Goal: Transaction & Acquisition: Purchase product/service

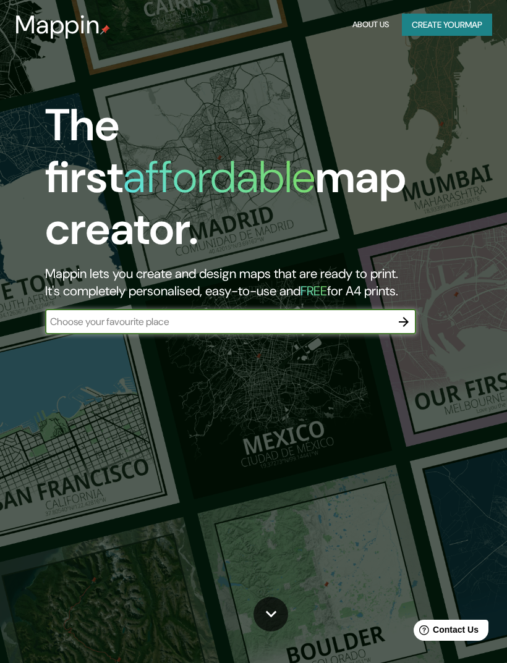
click at [432, 26] on button "Create your map" at bounding box center [447, 25] width 90 height 23
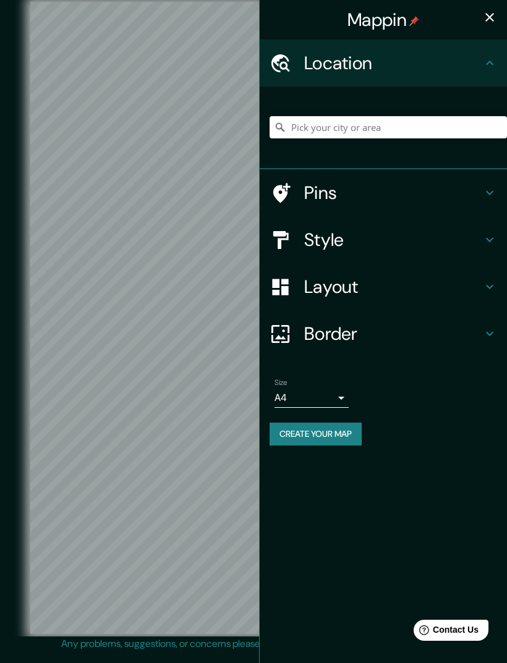
click at [392, 130] on input "Pick your city or area" at bounding box center [387, 127] width 237 height 22
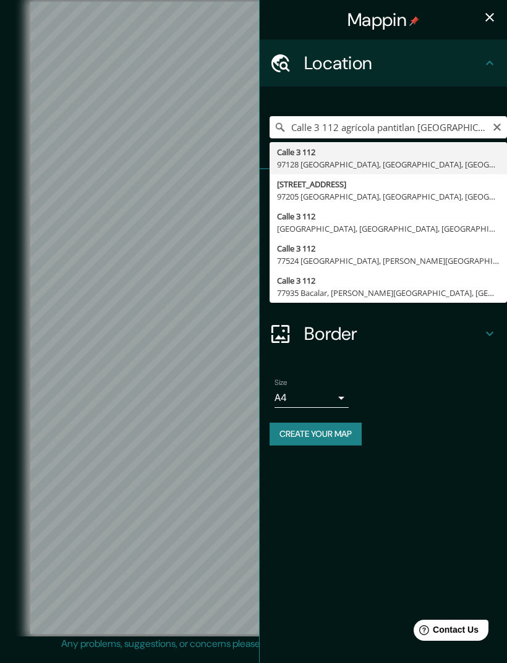
click at [495, 20] on icon "button" at bounding box center [489, 17] width 15 height 15
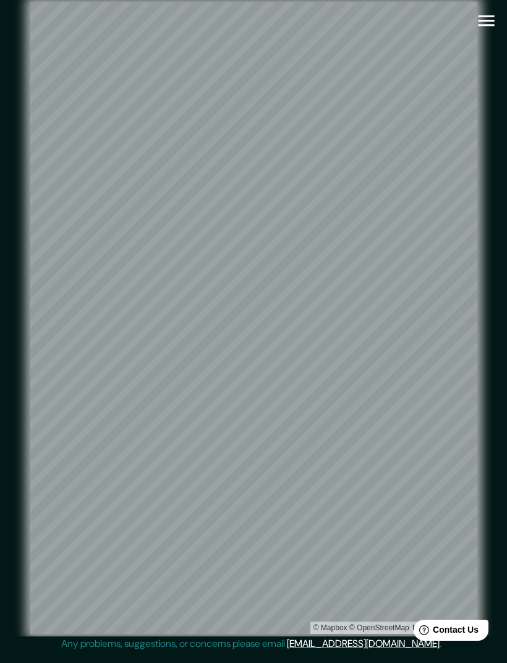
click at [486, 27] on icon "button" at bounding box center [486, 21] width 22 height 22
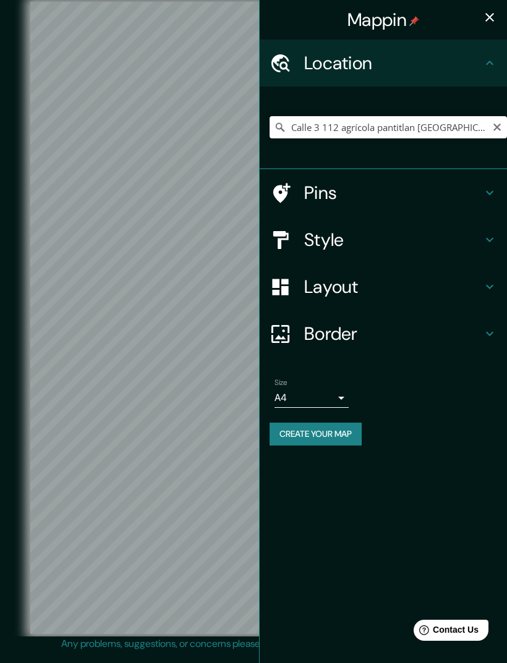
click at [395, 137] on input "Calle 3 112 agrícola pantitlan [GEOGRAPHIC_DATA]" at bounding box center [387, 127] width 237 height 22
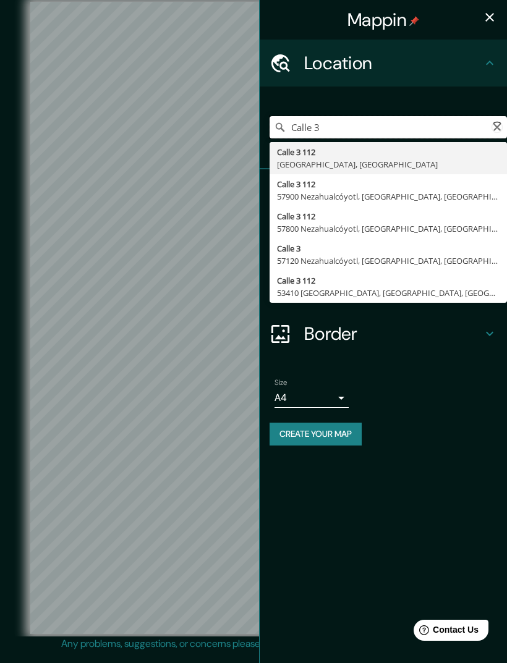
type input "Calle"
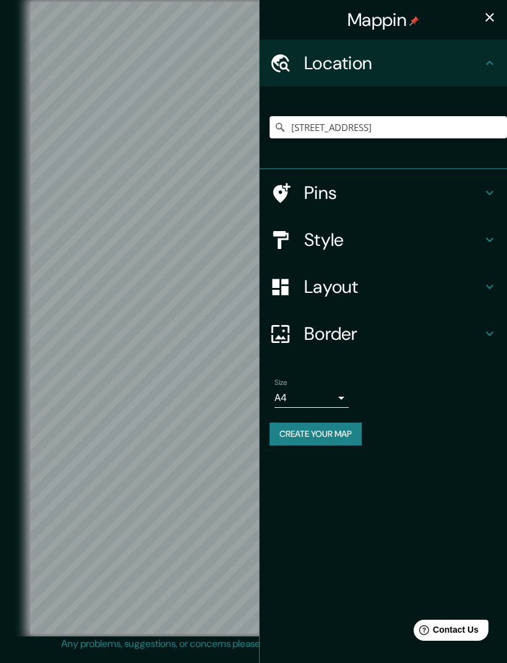
click at [471, 123] on input "[STREET_ADDRESS]" at bounding box center [387, 127] width 237 height 22
click at [360, 130] on input "[STREET_ADDRESS]" at bounding box center [387, 127] width 237 height 22
click at [361, 131] on input "[STREET_ADDRESS]" at bounding box center [387, 127] width 237 height 22
click at [489, 119] on input "[GEOGRAPHIC_DATA], [GEOGRAPHIC_DATA]" at bounding box center [387, 127] width 237 height 22
click at [492, 12] on icon "button" at bounding box center [489, 17] width 15 height 15
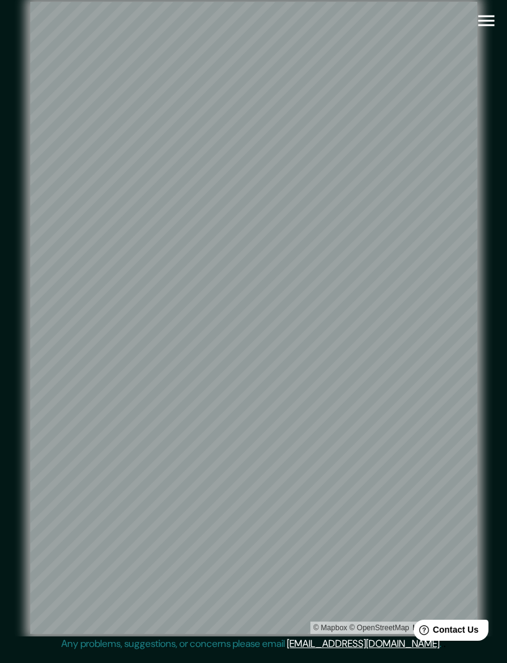
click at [492, 14] on icon "button" at bounding box center [486, 21] width 22 height 22
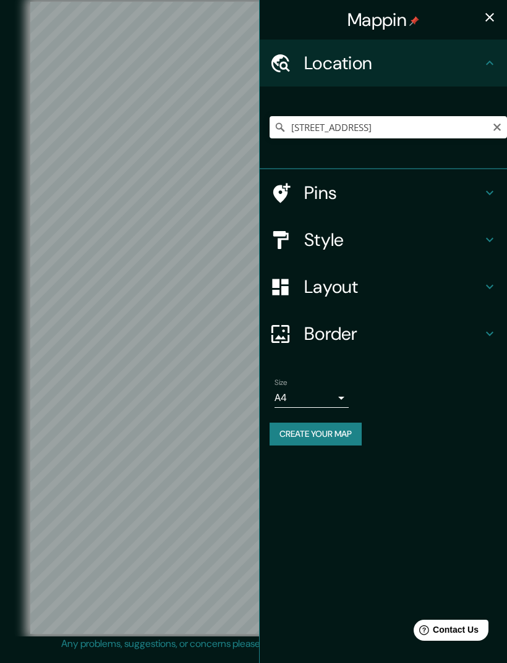
click at [358, 193] on h4 "Pins" at bounding box center [393, 193] width 178 height 22
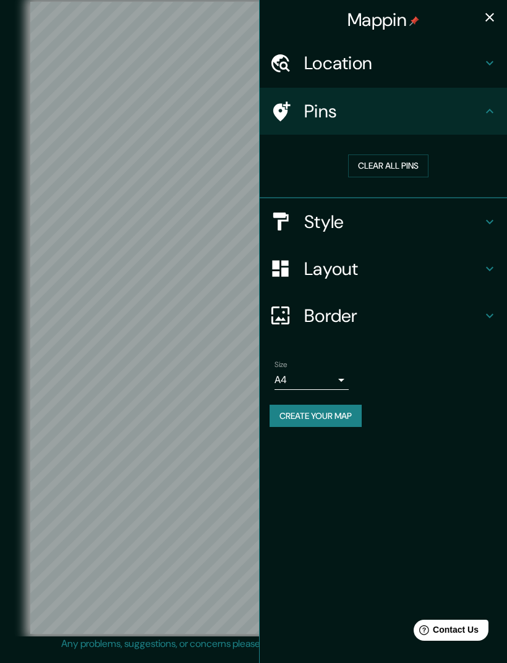
click at [369, 220] on h4 "Style" at bounding box center [393, 222] width 178 height 22
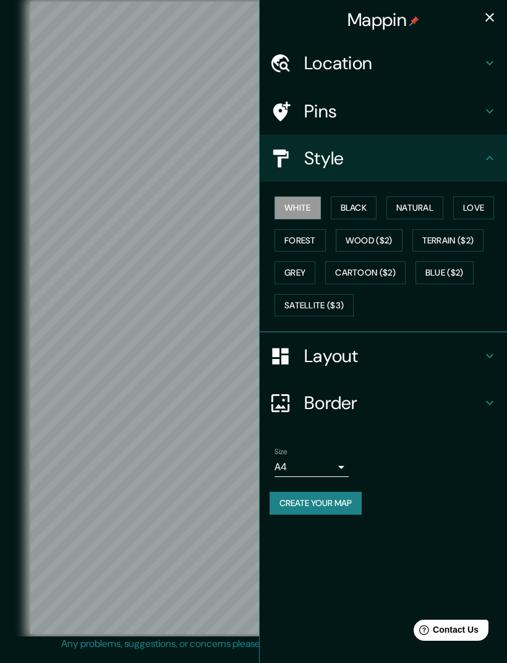
click at [359, 355] on h4 "Layout" at bounding box center [393, 356] width 178 height 22
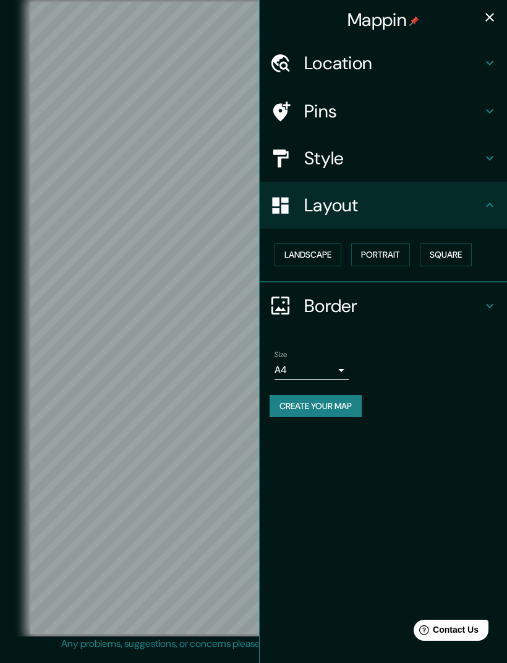
click at [356, 324] on div "Border" at bounding box center [382, 305] width 247 height 47
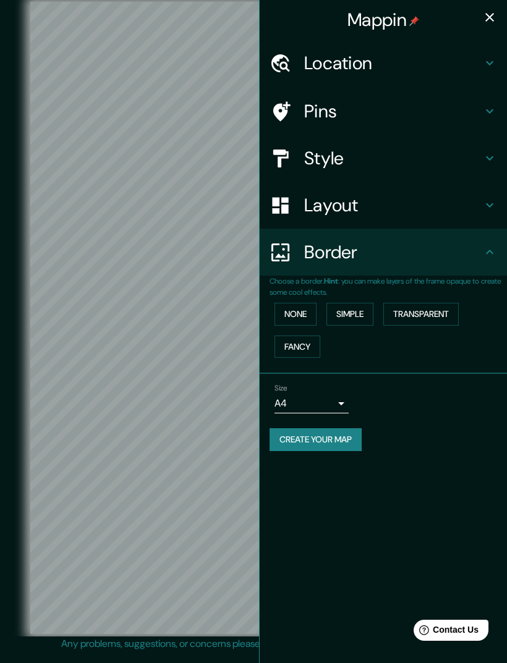
click at [385, 257] on h4 "Border" at bounding box center [393, 252] width 178 height 22
click at [418, 251] on h4 "Border" at bounding box center [393, 252] width 178 height 22
click at [484, 17] on icon "button" at bounding box center [489, 17] width 15 height 15
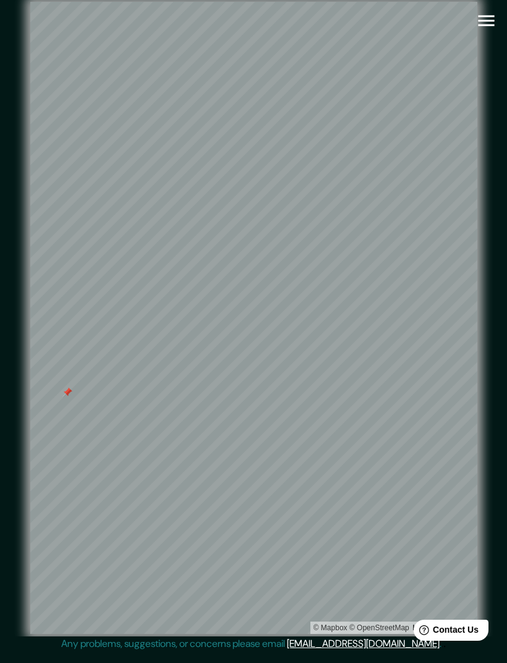
click at [480, 22] on icon "button" at bounding box center [486, 21] width 22 height 22
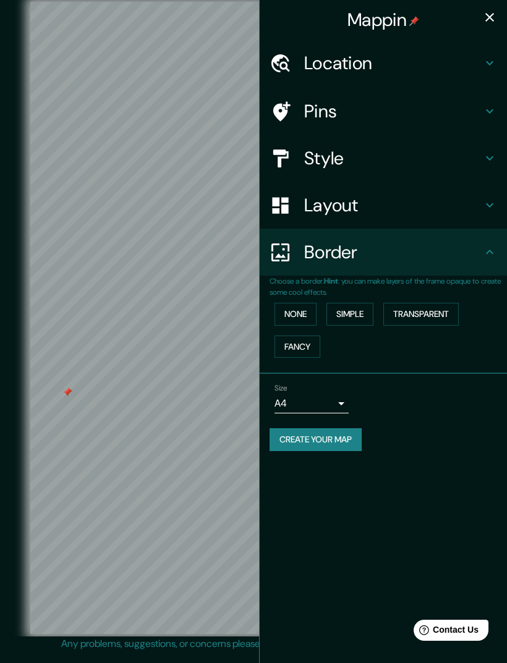
click at [412, 63] on h4 "Location" at bounding box center [393, 63] width 178 height 22
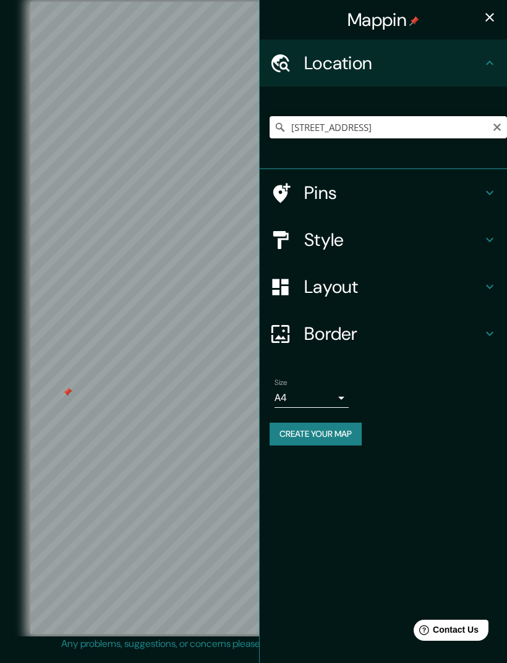
click at [464, 135] on input "[STREET_ADDRESS]" at bounding box center [387, 127] width 237 height 22
click at [419, 127] on input "[STREET_ADDRESS]" at bounding box center [387, 127] width 237 height 22
click at [467, 132] on input "[STREET_ADDRESS]" at bounding box center [387, 127] width 237 height 22
click at [468, 128] on input "[STREET_ADDRESS]" at bounding box center [387, 127] width 237 height 22
click at [272, 128] on input "[STREET_ADDRESS]" at bounding box center [387, 127] width 237 height 22
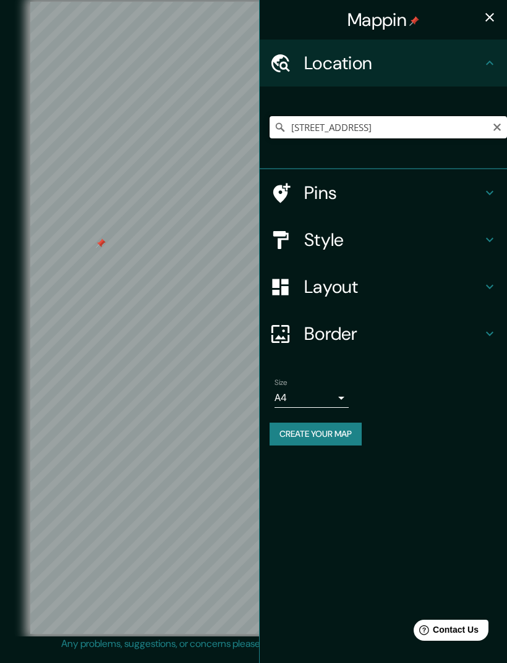
click at [276, 119] on input "[STREET_ADDRESS]" at bounding box center [387, 127] width 237 height 22
click at [347, 127] on input "[STREET_ADDRESS]" at bounding box center [387, 127] width 237 height 22
click at [466, 127] on input "[STREET_ADDRESS]" at bounding box center [387, 127] width 237 height 22
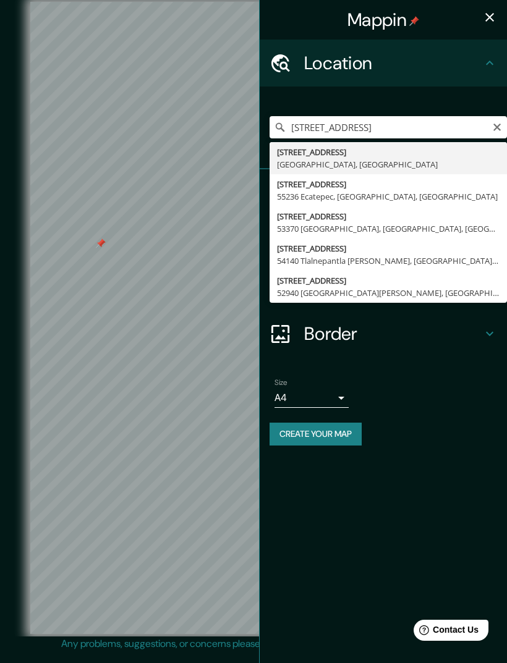
type input "[STREET_ADDRESS]"
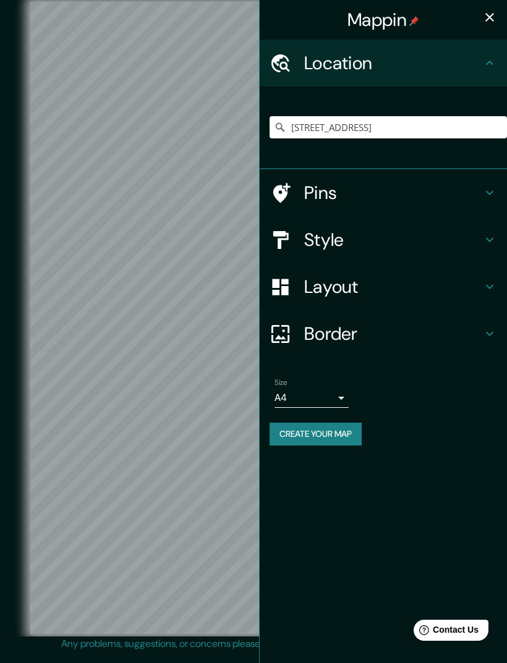
click at [487, 18] on icon "button" at bounding box center [489, 17] width 15 height 15
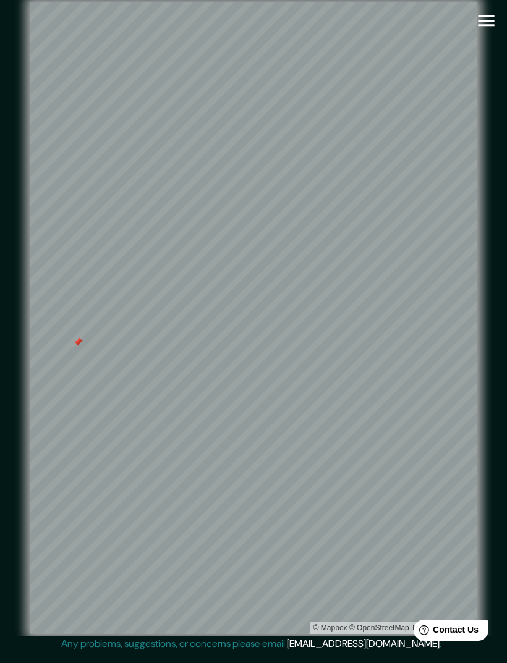
click at [500, 15] on button "button" at bounding box center [486, 21] width 32 height 32
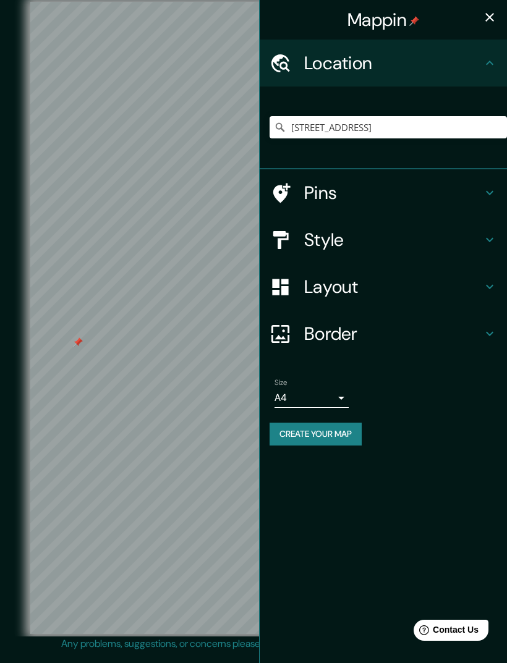
click at [361, 229] on h4 "Style" at bounding box center [393, 240] width 178 height 22
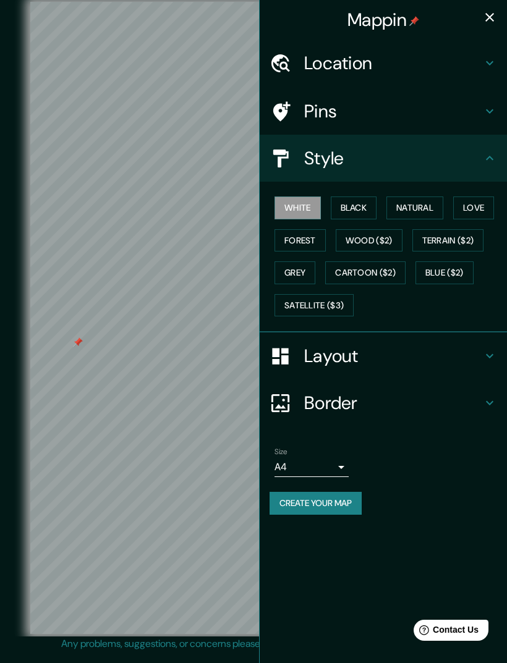
click at [361, 206] on button "Black" at bounding box center [353, 207] width 46 height 23
click at [426, 204] on button "Natural" at bounding box center [414, 207] width 57 height 23
click at [482, 200] on button "Love" at bounding box center [473, 207] width 41 height 23
click at [311, 241] on button "Forest" at bounding box center [299, 240] width 51 height 23
click at [381, 239] on button "Wood ($2)" at bounding box center [368, 240] width 67 height 23
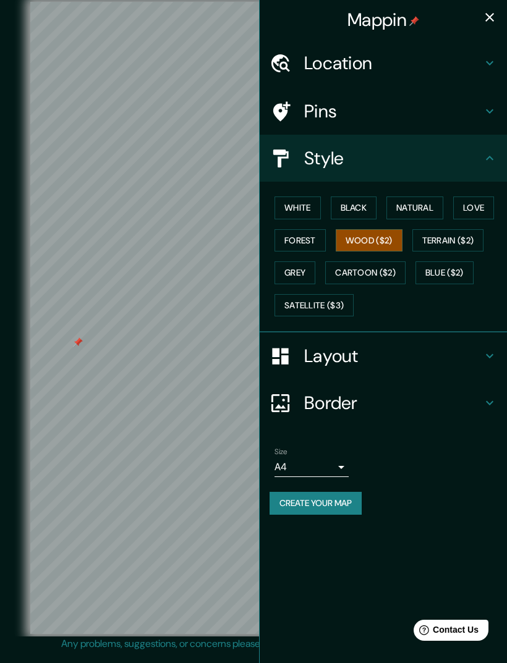
click at [304, 278] on button "Grey" at bounding box center [294, 272] width 41 height 23
click at [380, 275] on button "Cartoon ($2)" at bounding box center [365, 272] width 80 height 23
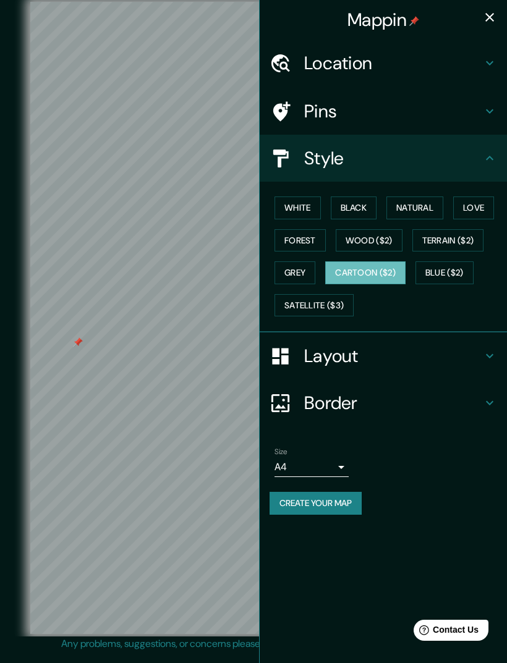
click at [455, 267] on button "Blue ($2)" at bounding box center [444, 272] width 58 height 23
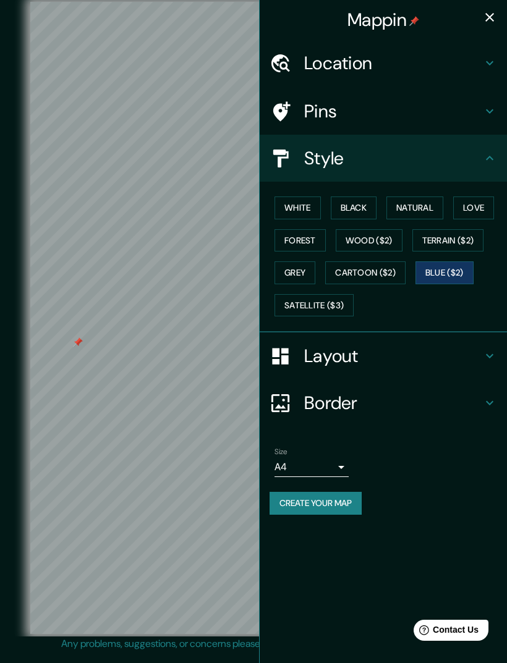
click at [337, 306] on button "Satellite ($3)" at bounding box center [313, 305] width 79 height 23
click at [499, 9] on div "Mappin" at bounding box center [382, 20] width 247 height 40
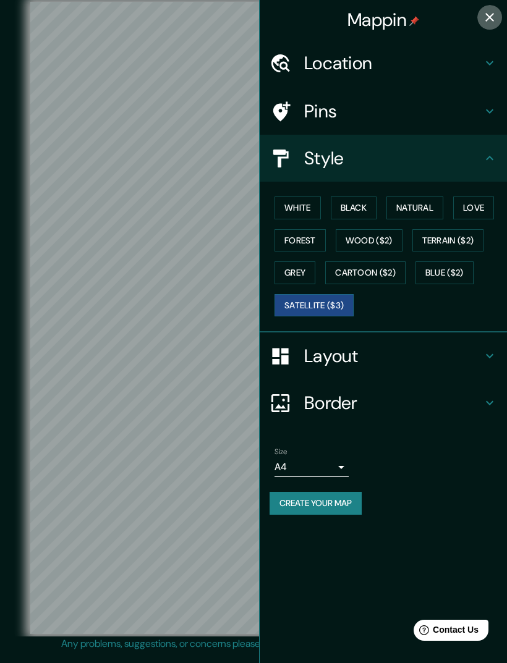
click at [491, 12] on icon "button" at bounding box center [489, 17] width 15 height 15
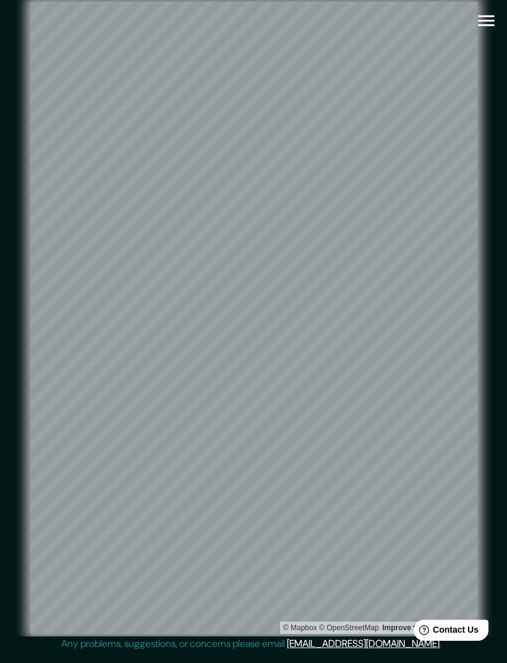
click at [494, 14] on icon "button" at bounding box center [486, 21] width 22 height 22
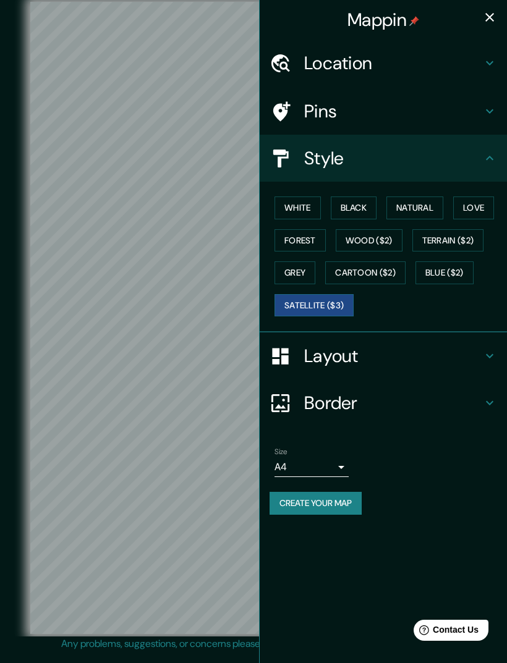
click at [490, 12] on icon "button" at bounding box center [489, 17] width 15 height 15
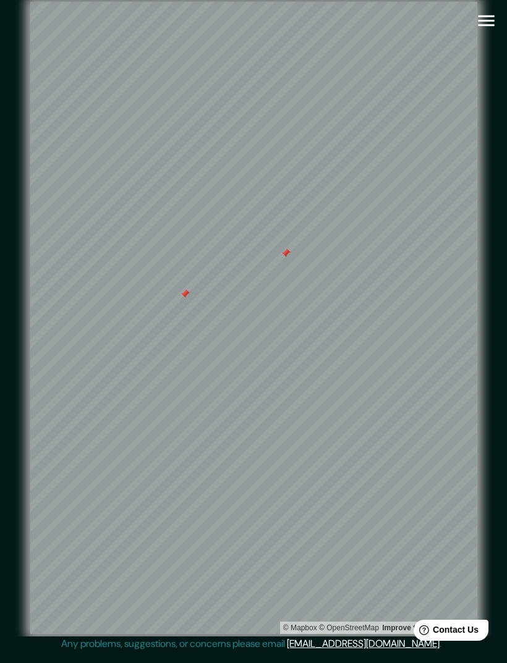
click at [185, 299] on div at bounding box center [185, 294] width 10 height 10
click at [488, 18] on icon "button" at bounding box center [486, 21] width 22 height 22
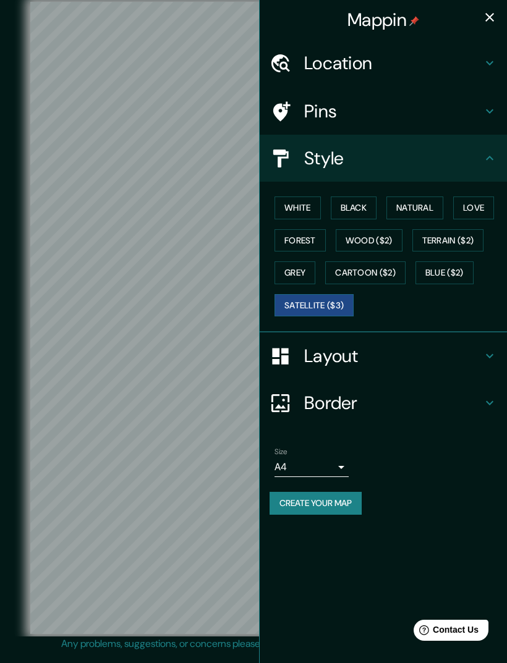
click at [358, 201] on button "Black" at bounding box center [353, 207] width 46 height 23
click at [298, 208] on button "White" at bounding box center [297, 207] width 46 height 23
click at [356, 209] on button "Black" at bounding box center [353, 207] width 46 height 23
click at [490, 17] on icon "button" at bounding box center [489, 17] width 15 height 15
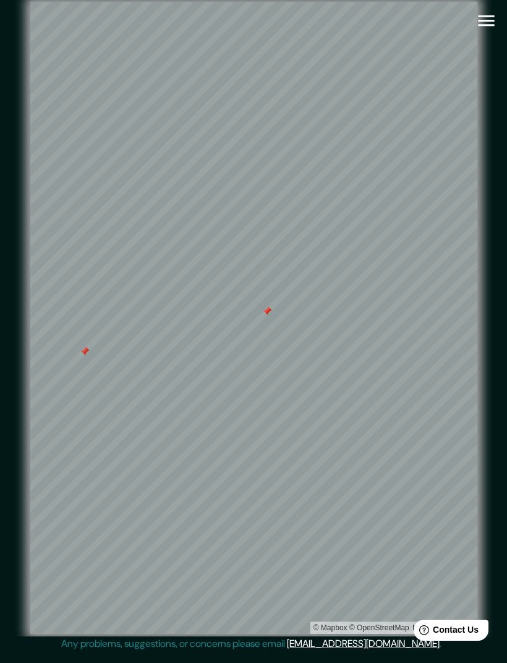
click at [83, 356] on div at bounding box center [85, 352] width 10 height 10
click at [282, 309] on div at bounding box center [280, 305] width 10 height 10
click at [121, 334] on div at bounding box center [124, 329] width 10 height 10
click at [263, 214] on div at bounding box center [259, 209] width 10 height 10
click at [266, 208] on div at bounding box center [268, 203] width 10 height 10
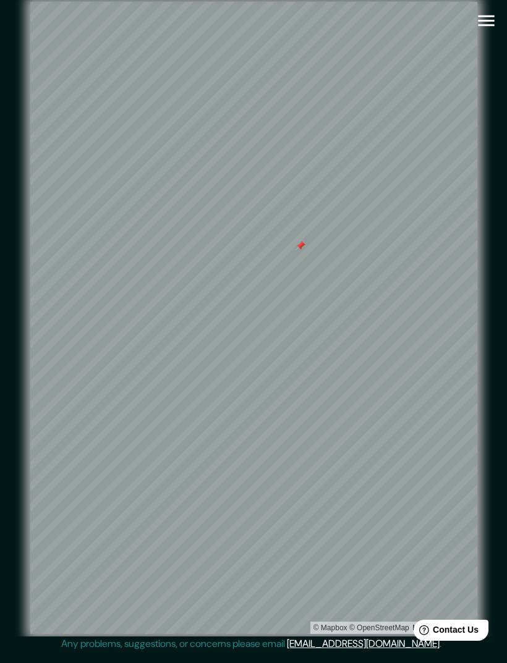
click at [489, 14] on icon "button" at bounding box center [486, 21] width 22 height 22
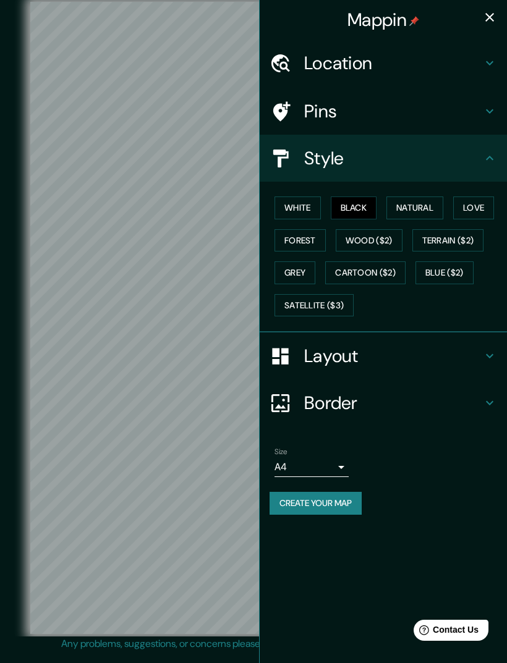
click at [363, 398] on h4 "Border" at bounding box center [393, 403] width 178 height 22
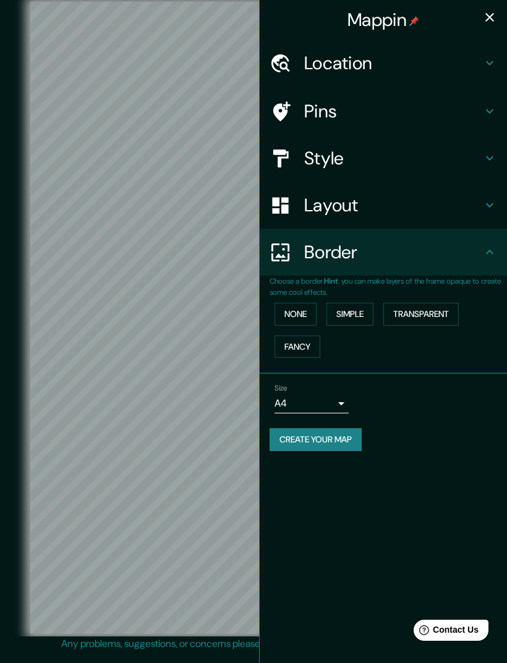
click at [308, 306] on button "None" at bounding box center [295, 314] width 42 height 23
click at [359, 311] on button "Simple" at bounding box center [349, 314] width 47 height 23
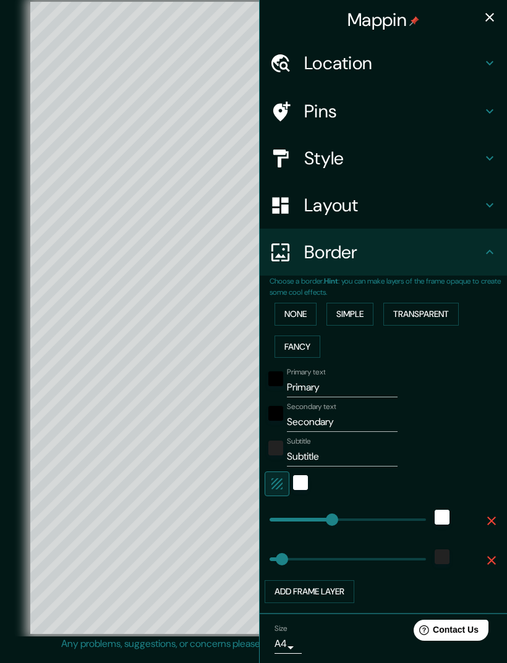
click at [306, 313] on button "None" at bounding box center [295, 314] width 42 height 23
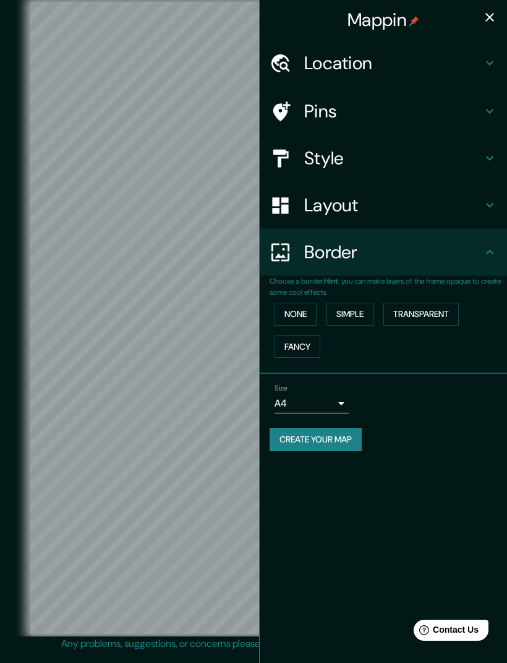
click at [355, 312] on button "Simple" at bounding box center [349, 314] width 47 height 23
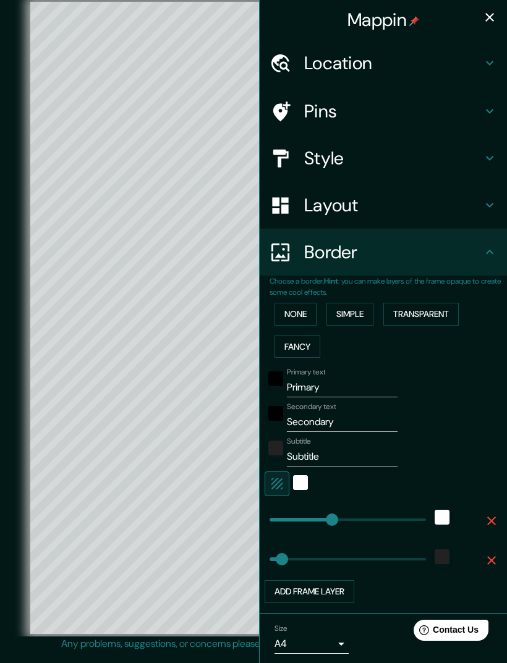
click at [426, 304] on button "Transparent" at bounding box center [420, 314] width 75 height 23
click at [311, 339] on button "Fancy" at bounding box center [297, 346] width 46 height 23
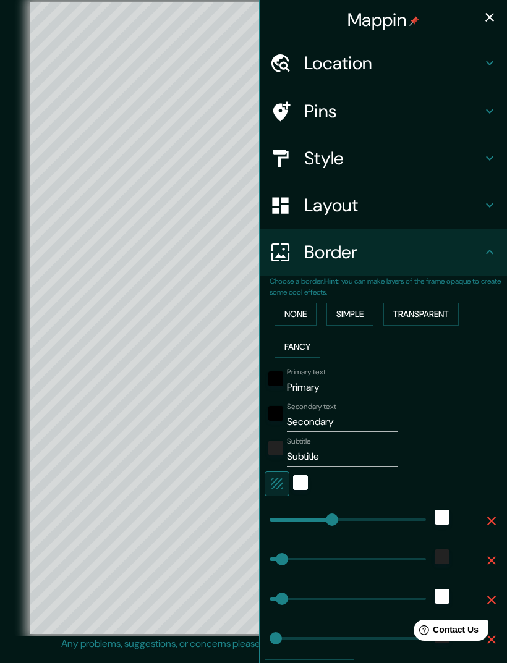
click at [369, 314] on button "Simple" at bounding box center [349, 314] width 47 height 23
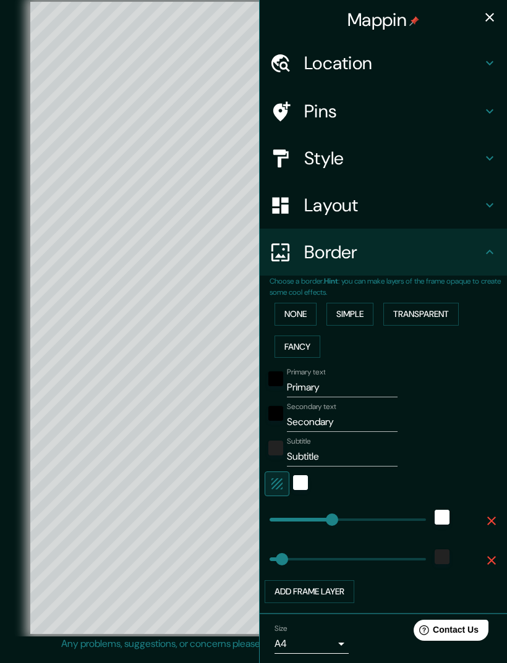
click at [305, 305] on button "None" at bounding box center [295, 314] width 42 height 23
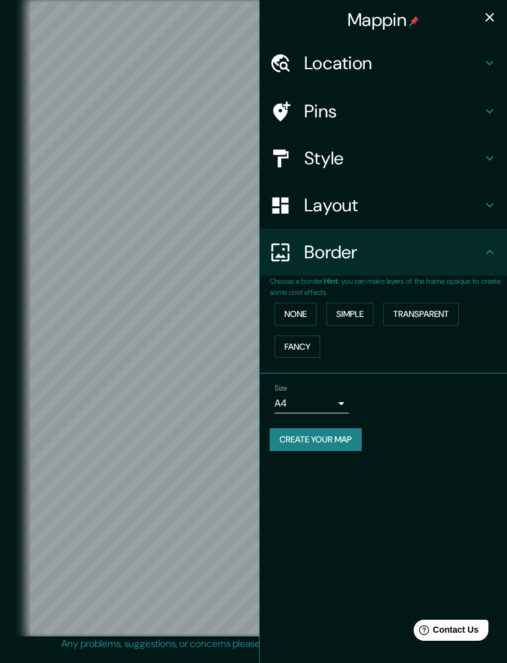
click at [396, 215] on div "Layout" at bounding box center [382, 205] width 247 height 47
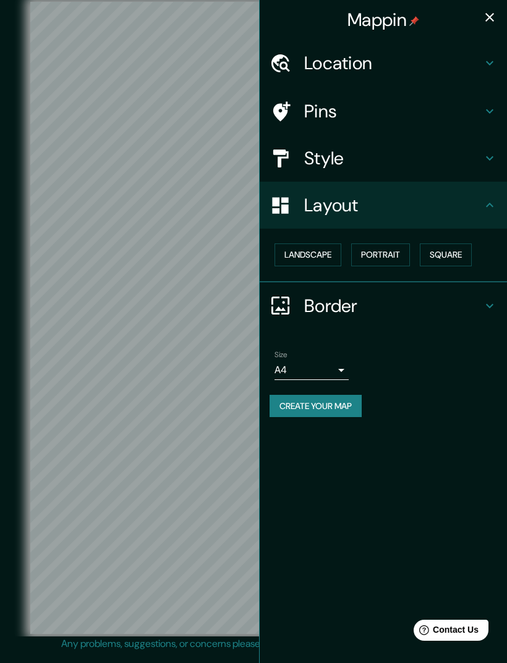
click at [320, 260] on button "Landscape" at bounding box center [307, 254] width 67 height 23
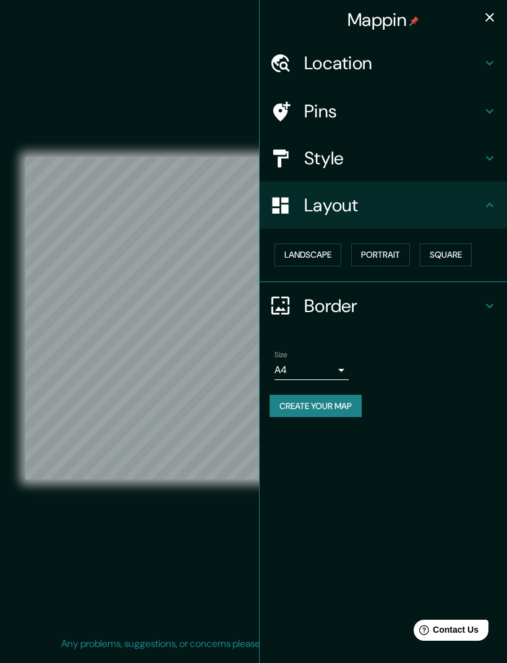
click at [394, 252] on button "Portrait" at bounding box center [380, 254] width 59 height 23
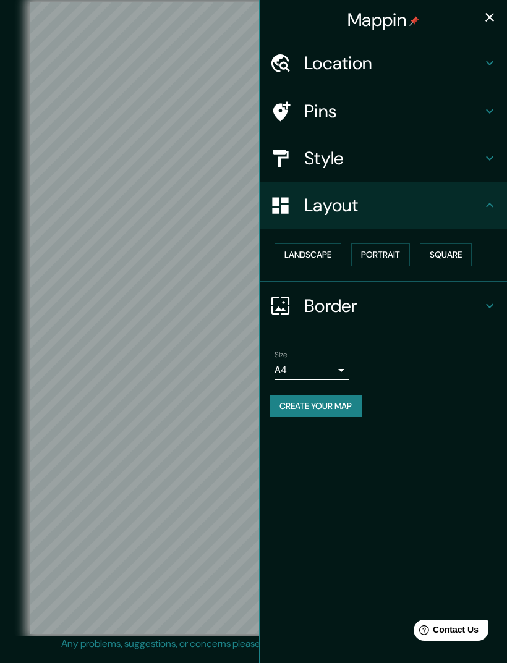
click at [466, 253] on button "Square" at bounding box center [445, 254] width 52 height 23
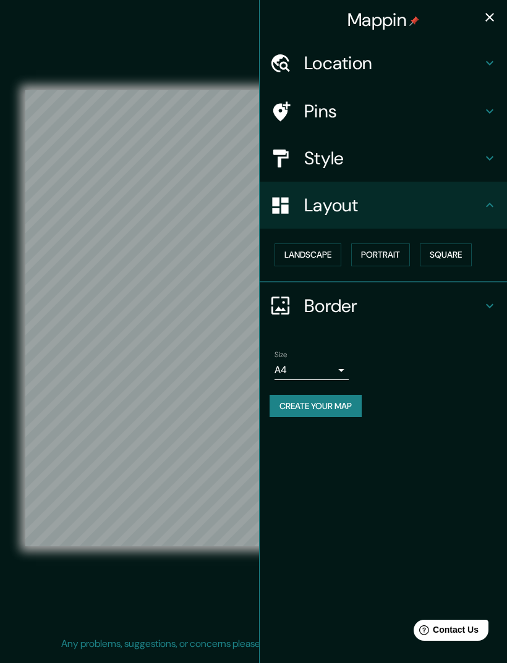
click at [485, 19] on icon "button" at bounding box center [489, 17] width 15 height 15
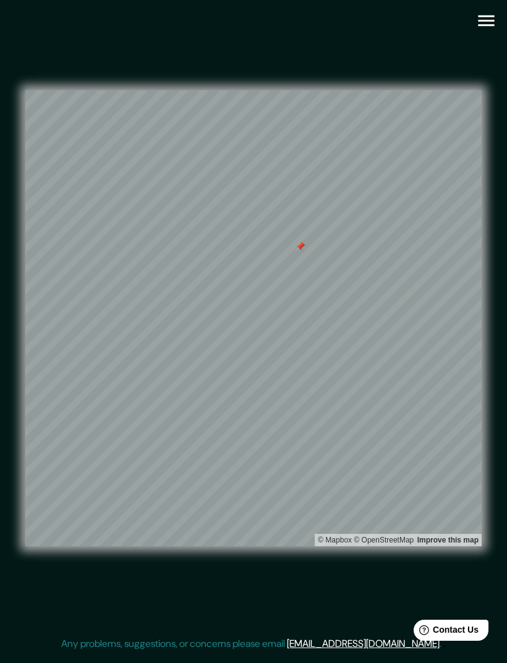
click at [479, 23] on icon "button" at bounding box center [486, 21] width 22 height 22
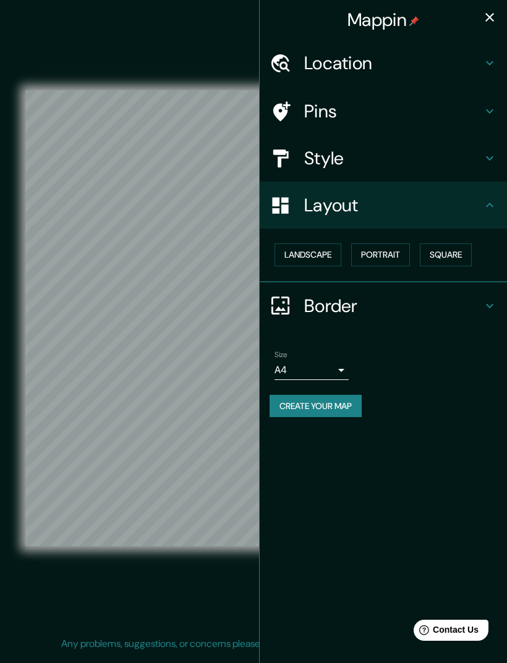
click at [403, 155] on h4 "Style" at bounding box center [393, 158] width 178 height 22
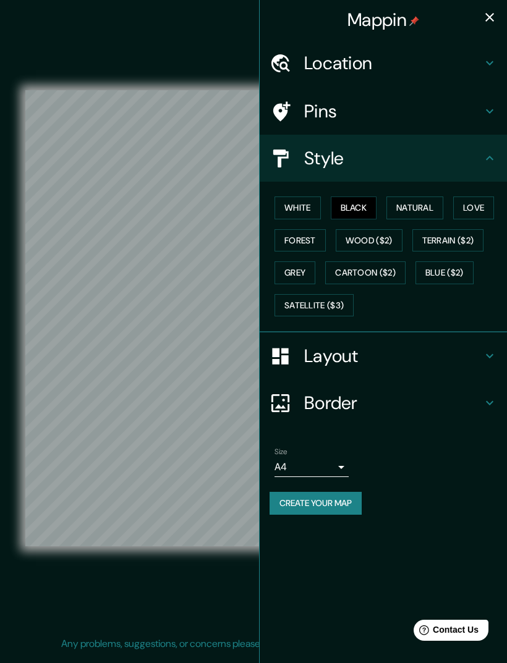
click at [307, 201] on button "White" at bounding box center [297, 207] width 46 height 23
click at [361, 212] on button "Black" at bounding box center [353, 207] width 46 height 23
click at [428, 211] on button "Natural" at bounding box center [414, 207] width 57 height 23
click at [112, 351] on div at bounding box center [112, 346] width 10 height 10
click at [489, 11] on icon "button" at bounding box center [489, 17] width 15 height 15
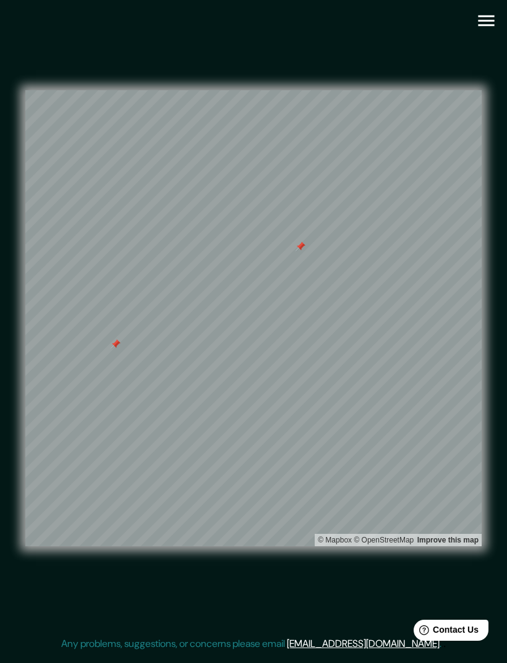
click at [111, 349] on div at bounding box center [116, 344] width 10 height 10
click at [483, 32] on button "button" at bounding box center [486, 21] width 32 height 32
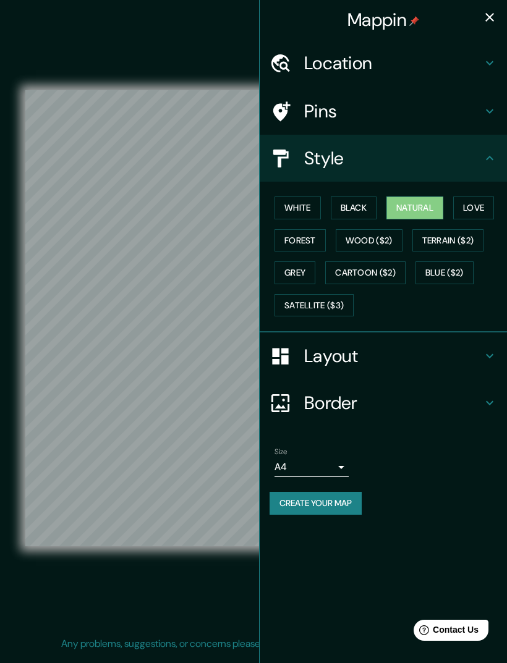
click at [486, 212] on button "Love" at bounding box center [473, 207] width 41 height 23
click at [304, 242] on button "Forest" at bounding box center [299, 240] width 51 height 23
click at [377, 235] on button "Wood ($2)" at bounding box center [368, 240] width 67 height 23
click at [303, 275] on button "Grey" at bounding box center [294, 272] width 41 height 23
click at [380, 271] on button "Cartoon ($2)" at bounding box center [365, 272] width 80 height 23
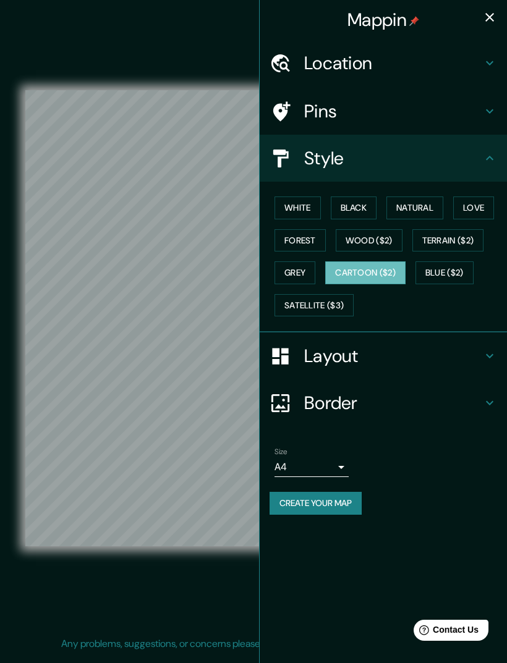
click at [330, 297] on button "Satellite ($3)" at bounding box center [313, 305] width 79 height 23
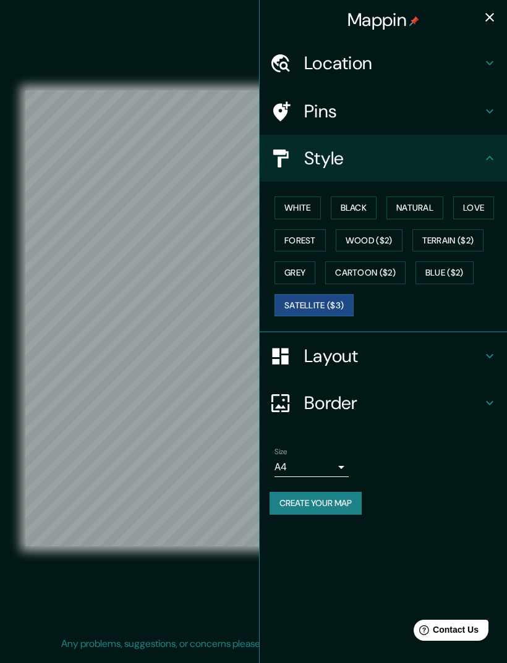
click at [457, 269] on button "Blue ($2)" at bounding box center [444, 272] width 58 height 23
click at [405, 267] on button "Cartoon ($2)" at bounding box center [365, 272] width 80 height 23
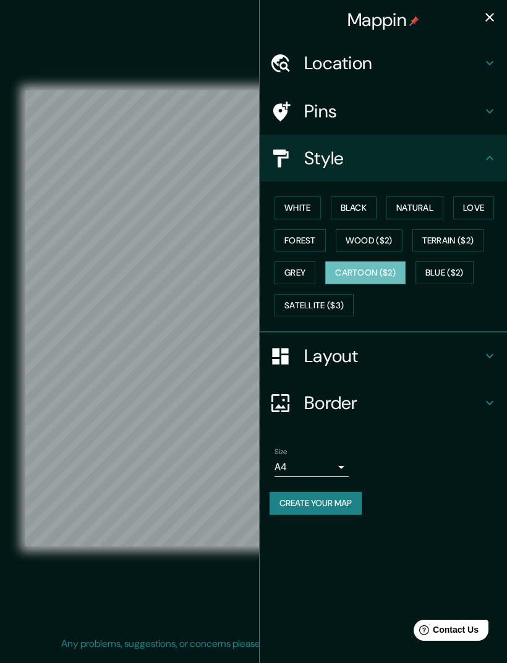
click at [297, 279] on button "Grey" at bounding box center [294, 272] width 41 height 23
click at [309, 198] on button "White" at bounding box center [297, 207] width 46 height 23
click at [346, 205] on button "Black" at bounding box center [353, 207] width 46 height 23
click at [310, 200] on button "White" at bounding box center [297, 207] width 46 height 23
click at [345, 204] on button "Black" at bounding box center [353, 207] width 46 height 23
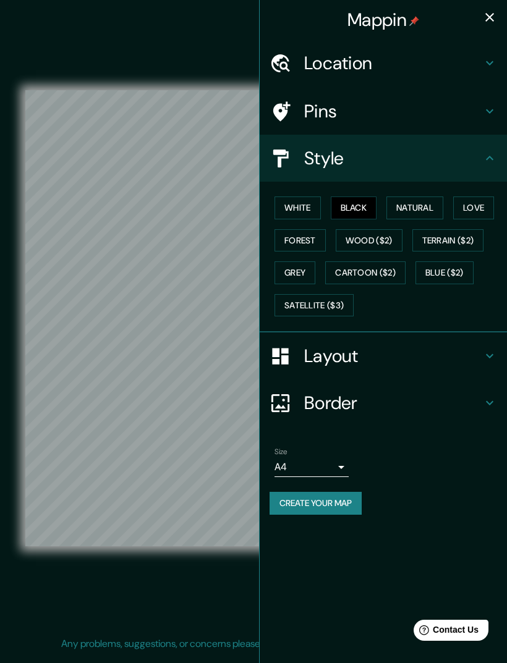
click at [493, 20] on icon "button" at bounding box center [489, 17] width 15 height 15
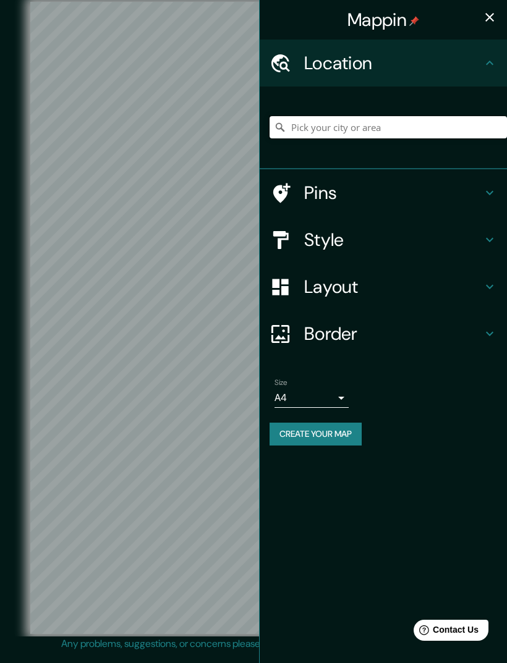
click at [355, 136] on input "Pick your city or area" at bounding box center [387, 127] width 237 height 22
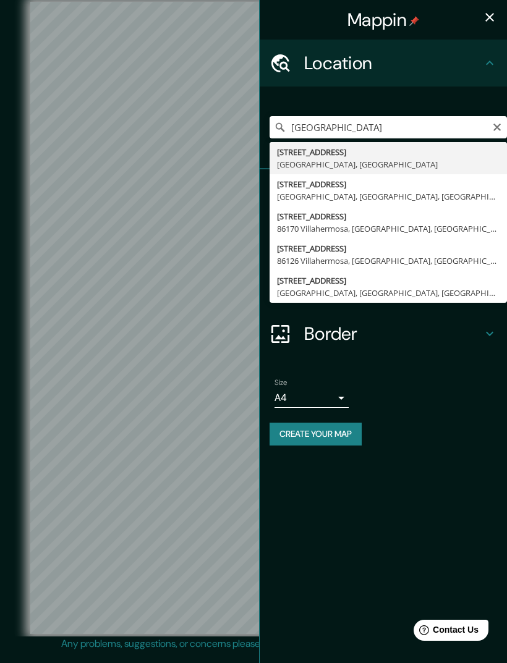
type input "[STREET_ADDRESS]"
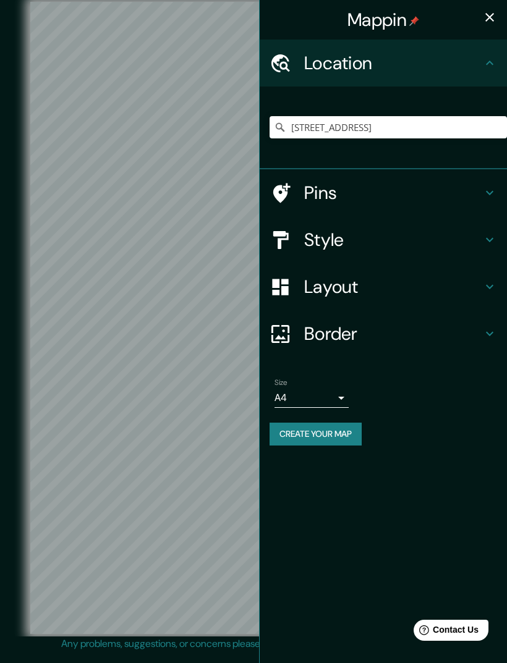
click at [489, 19] on icon "button" at bounding box center [489, 17] width 15 height 15
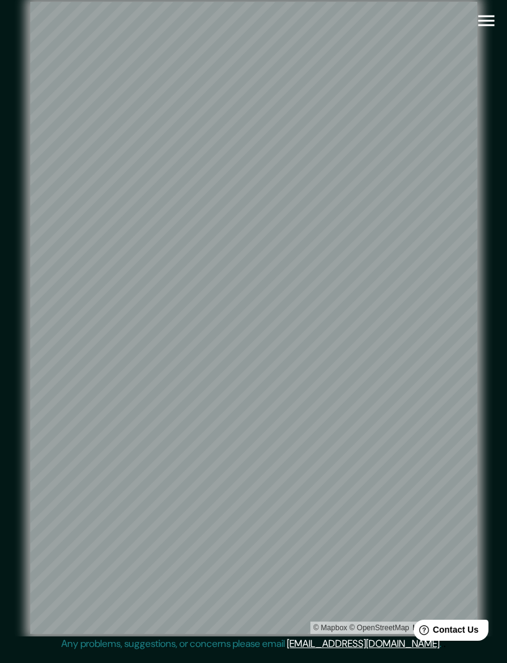
click at [492, 12] on icon "button" at bounding box center [486, 21] width 22 height 22
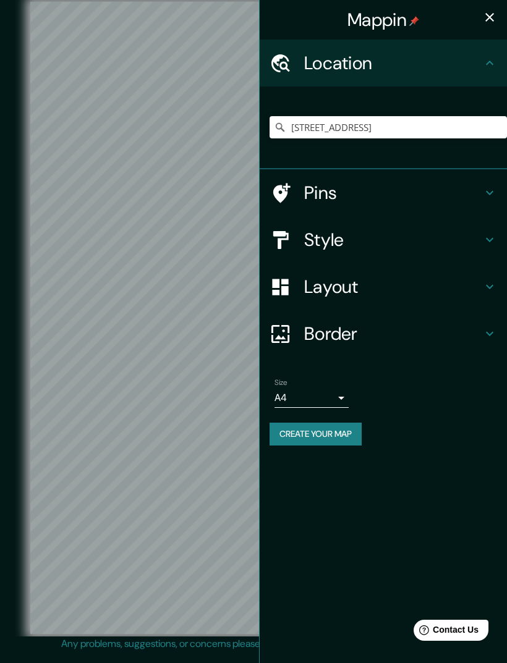
click at [364, 237] on h4 "Style" at bounding box center [393, 240] width 178 height 22
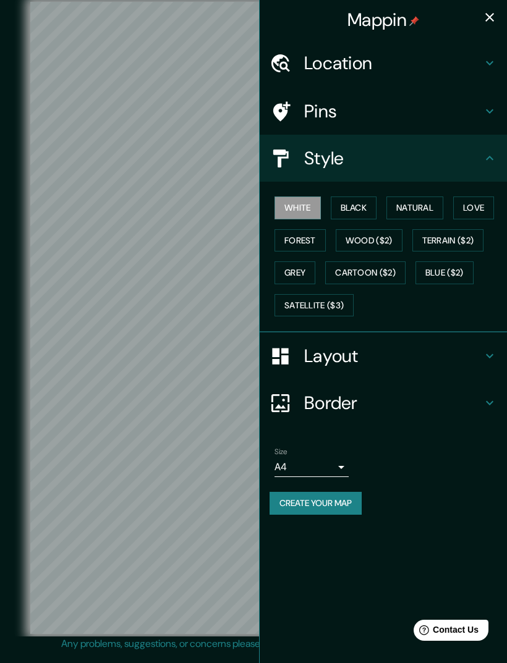
click at [323, 296] on button "Satellite ($3)" at bounding box center [313, 305] width 79 height 23
click at [500, 11] on button "button" at bounding box center [489, 17] width 25 height 25
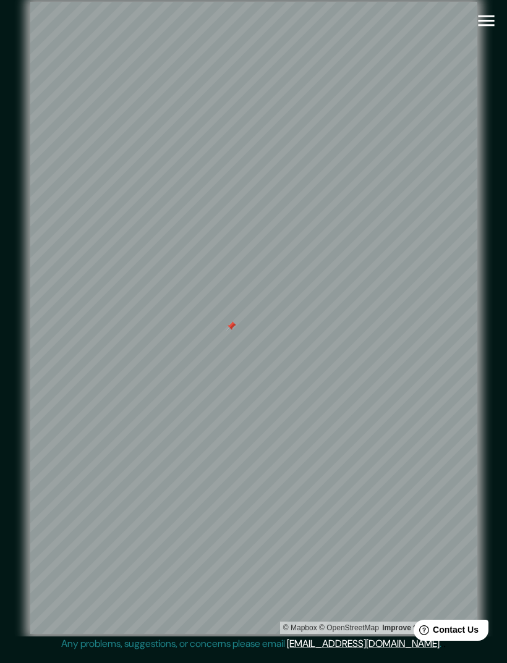
click at [230, 331] on div at bounding box center [231, 326] width 10 height 10
click at [481, 17] on icon "button" at bounding box center [486, 21] width 22 height 22
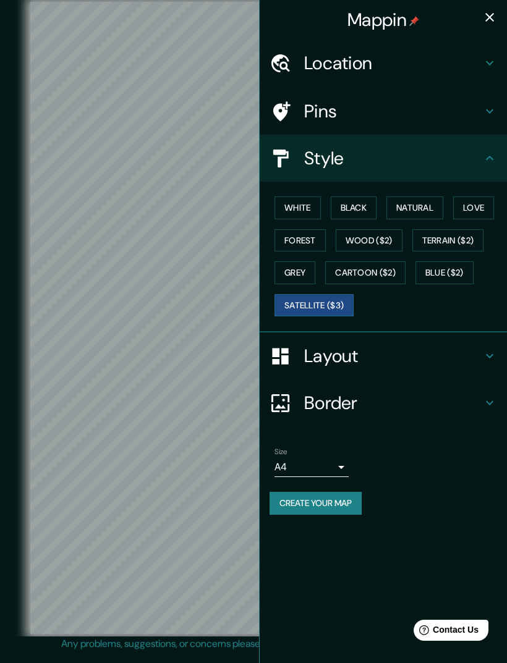
click at [362, 210] on button "Black" at bounding box center [353, 207] width 46 height 23
click at [305, 209] on button "White" at bounding box center [297, 207] width 46 height 23
click at [494, 15] on icon "button" at bounding box center [489, 17] width 15 height 15
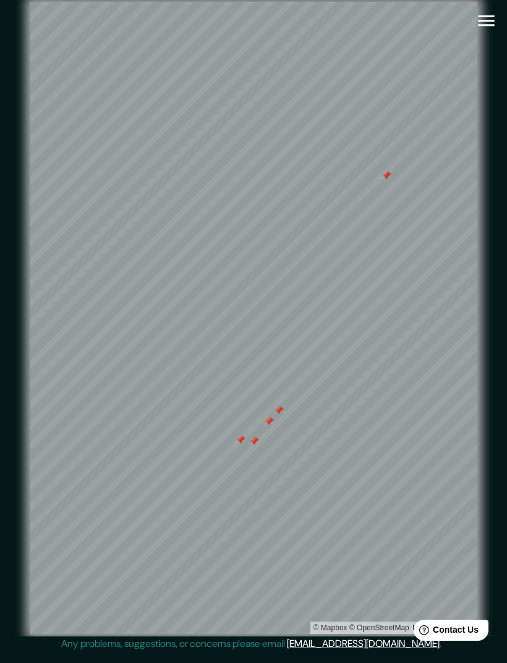
click at [266, 426] on div at bounding box center [269, 421] width 10 height 10
click at [275, 415] on div at bounding box center [279, 410] width 10 height 10
click at [256, 446] on div at bounding box center [254, 441] width 10 height 10
click at [239, 445] on div at bounding box center [240, 440] width 10 height 10
click at [489, 15] on icon "button" at bounding box center [485, 20] width 16 height 11
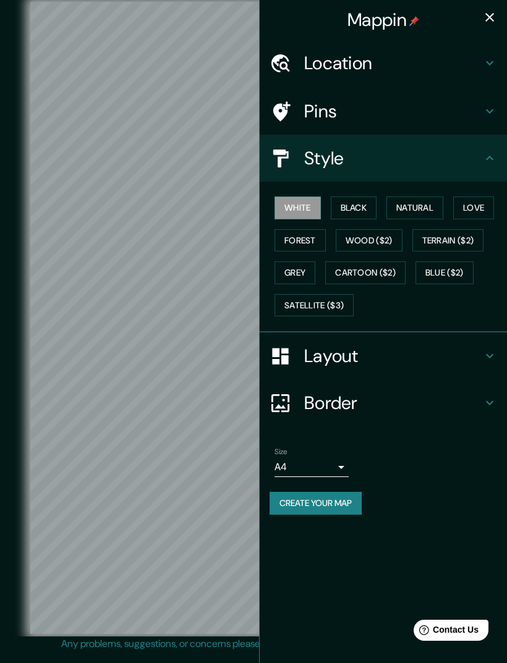
click at [330, 397] on h4 "Border" at bounding box center [393, 403] width 178 height 22
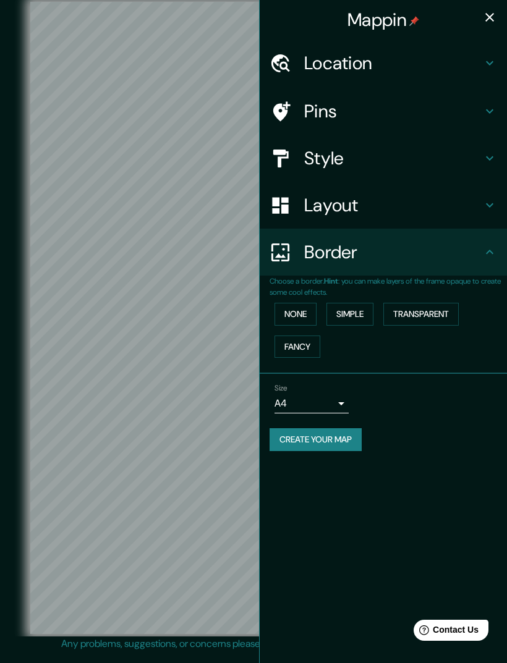
click at [446, 320] on button "Transparent" at bounding box center [420, 314] width 75 height 23
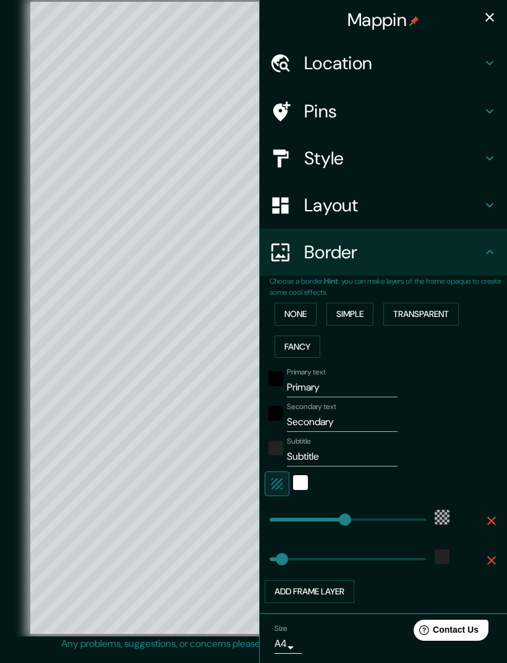
click at [356, 314] on button "Simple" at bounding box center [349, 314] width 47 height 23
click at [306, 342] on button "Fancy" at bounding box center [297, 346] width 46 height 23
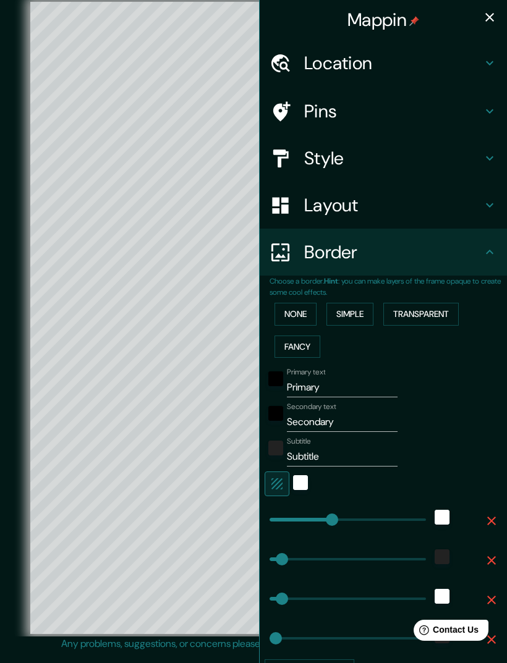
click at [303, 311] on button "None" at bounding box center [295, 314] width 42 height 23
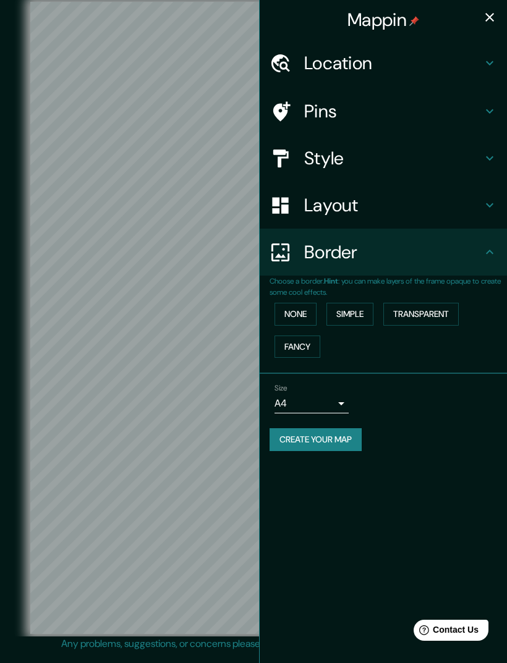
click at [351, 309] on button "Simple" at bounding box center [349, 314] width 47 height 23
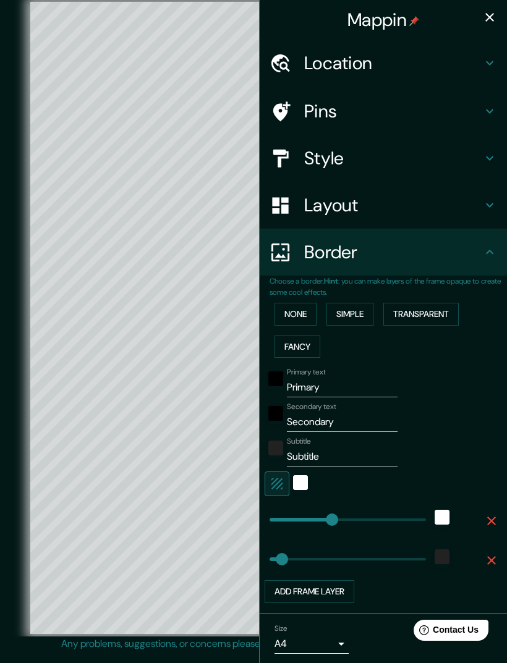
click at [426, 321] on button "Transparent" at bounding box center [420, 314] width 75 height 23
click at [305, 342] on button "Fancy" at bounding box center [297, 346] width 46 height 23
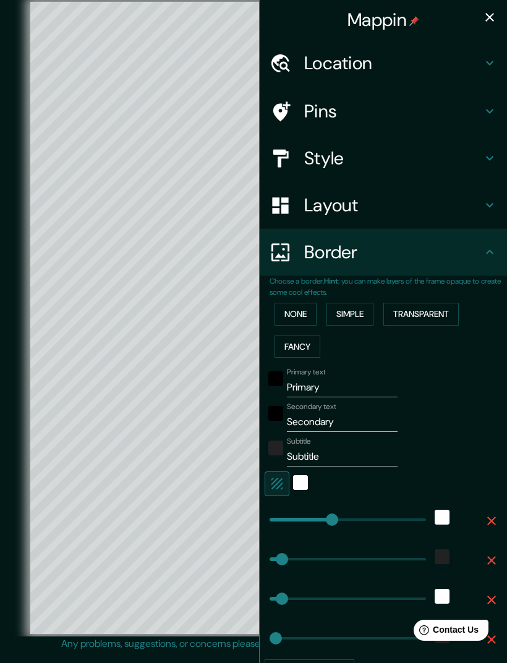
click at [491, 15] on icon "button" at bounding box center [489, 17] width 9 height 9
type input "289"
type input "58"
type input "29"
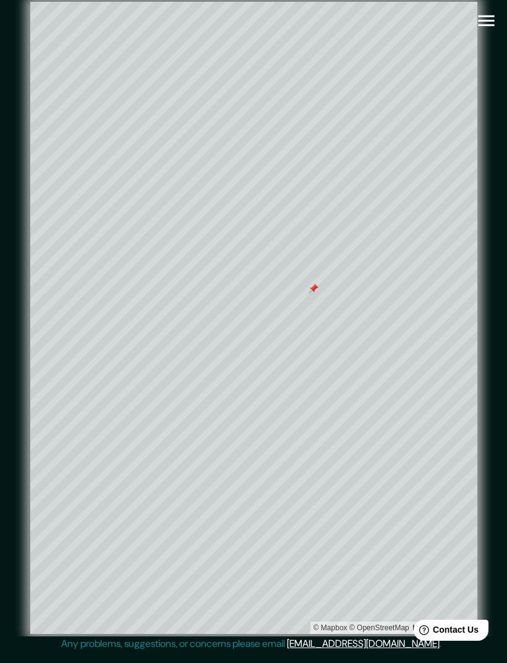
click at [491, 16] on icon "button" at bounding box center [485, 20] width 16 height 11
type input "289"
type input "58"
type input "29"
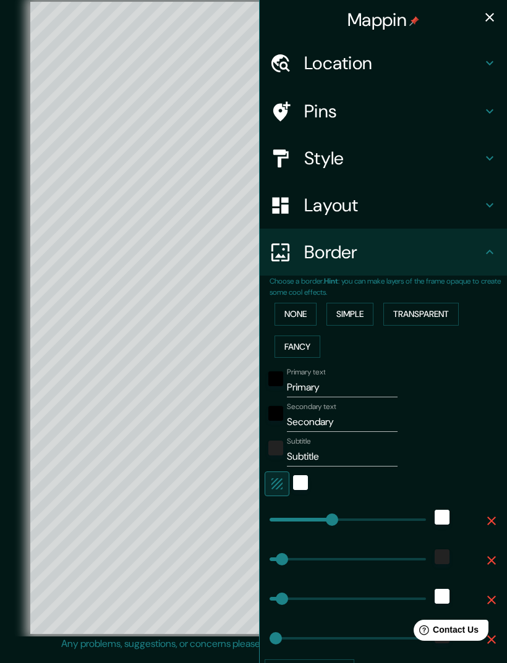
click at [440, 309] on button "Transparent" at bounding box center [420, 314] width 75 height 23
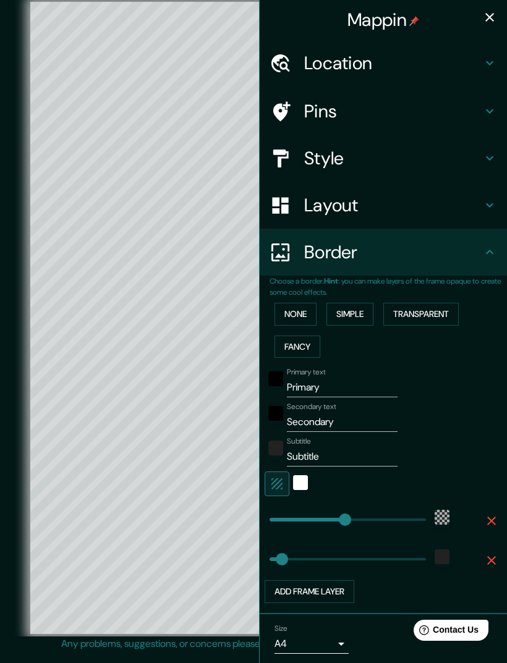
click at [352, 315] on button "Simple" at bounding box center [349, 314] width 47 height 23
click at [430, 312] on button "Transparent" at bounding box center [420, 314] width 75 height 23
click at [303, 318] on button "None" at bounding box center [295, 314] width 42 height 23
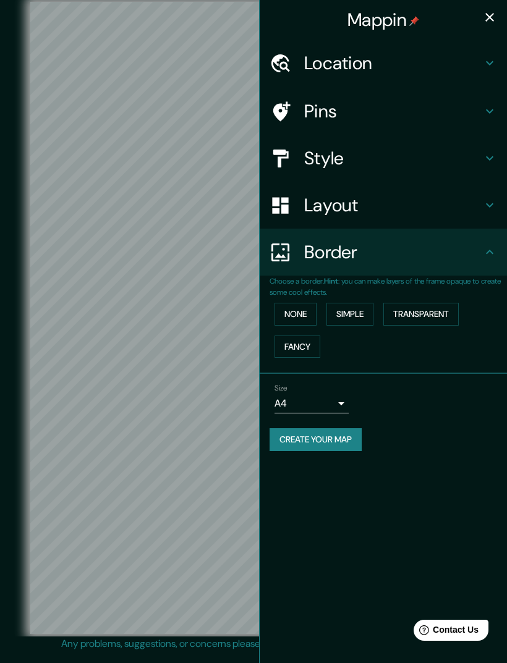
click at [363, 307] on button "Simple" at bounding box center [349, 314] width 47 height 23
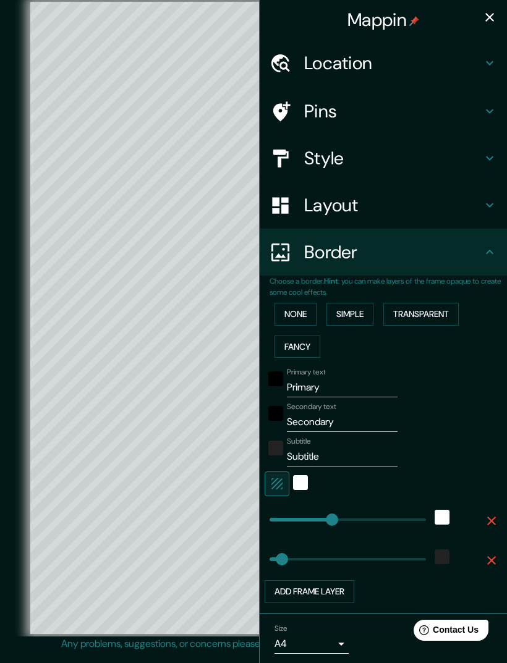
click at [308, 313] on button "None" at bounding box center [295, 314] width 42 height 23
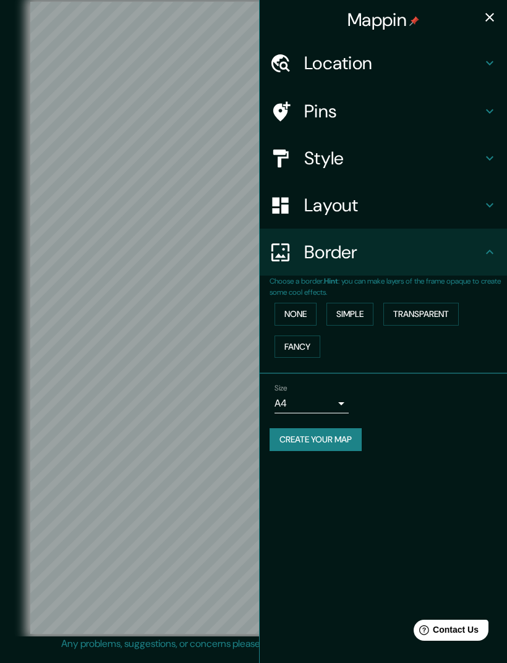
click at [489, 6] on button "button" at bounding box center [489, 17] width 25 height 25
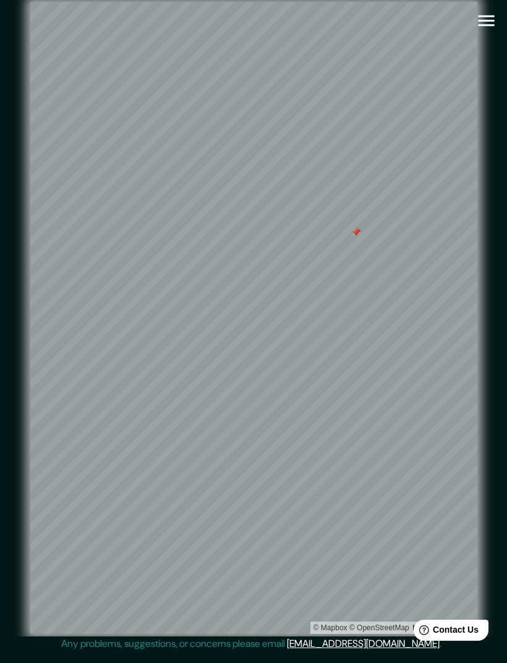
click at [499, 16] on button "button" at bounding box center [486, 21] width 32 height 32
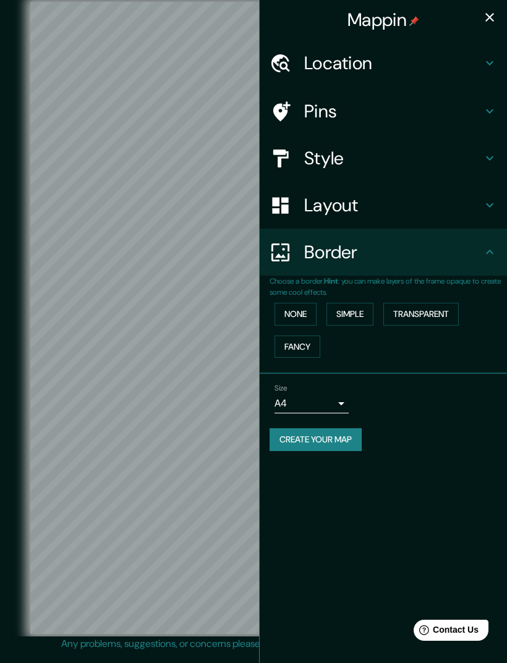
click at [497, 12] on button "button" at bounding box center [489, 17] width 25 height 25
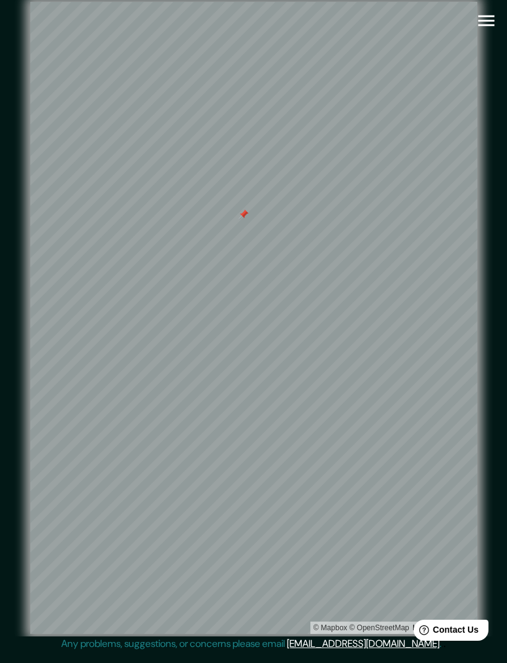
click at [492, 19] on icon "button" at bounding box center [486, 21] width 22 height 22
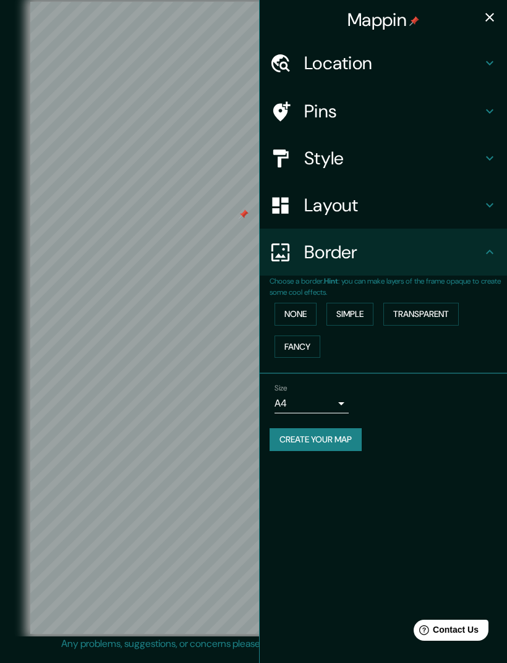
click at [338, 153] on h4 "Style" at bounding box center [393, 158] width 178 height 22
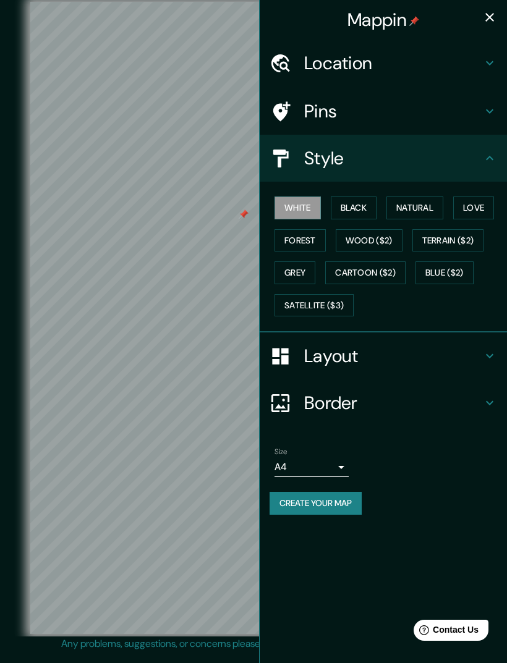
click at [313, 296] on button "Satellite ($3)" at bounding box center [313, 305] width 79 height 23
click at [489, 14] on icon "button" at bounding box center [489, 17] width 15 height 15
